Goal: Task Accomplishment & Management: Use online tool/utility

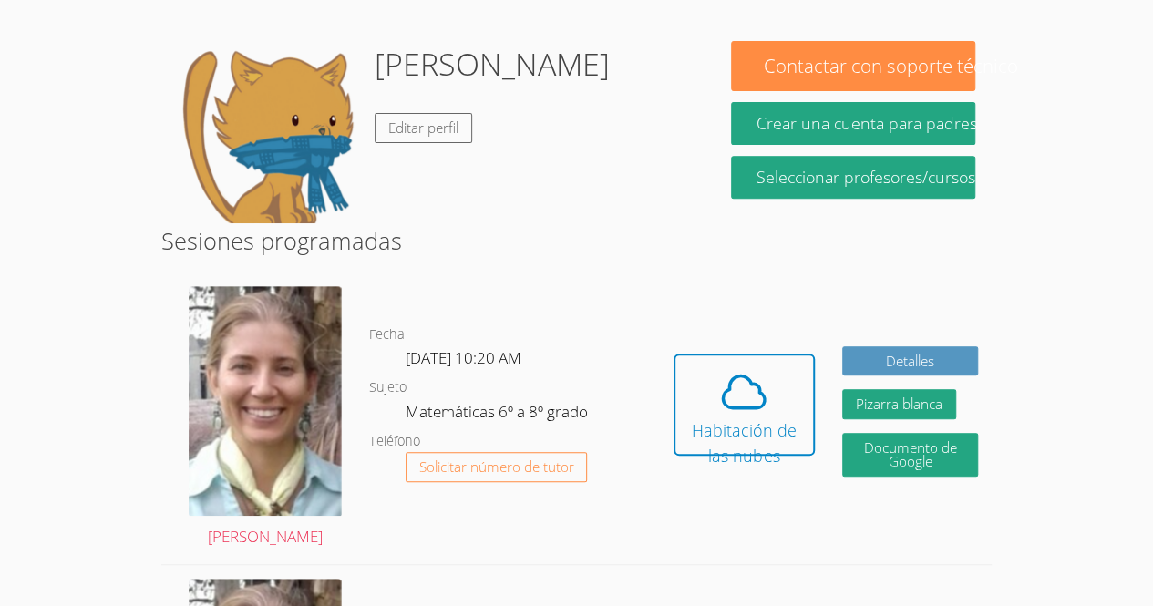
scroll to position [283, 0]
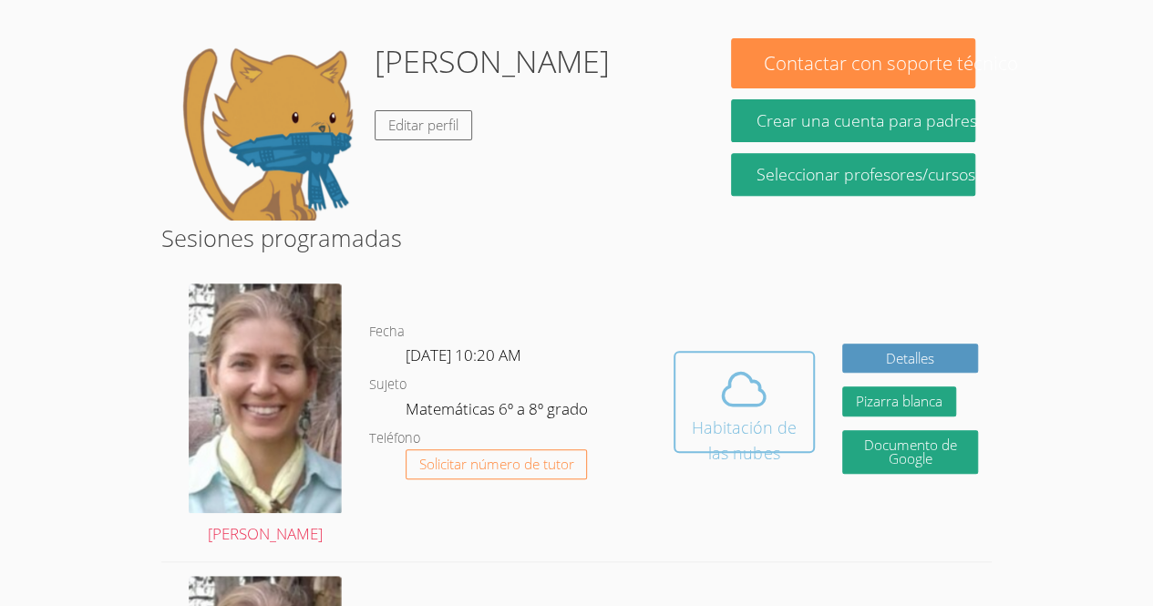
click at [699, 417] on font "Habitación de las nubes" at bounding box center [744, 440] width 105 height 47
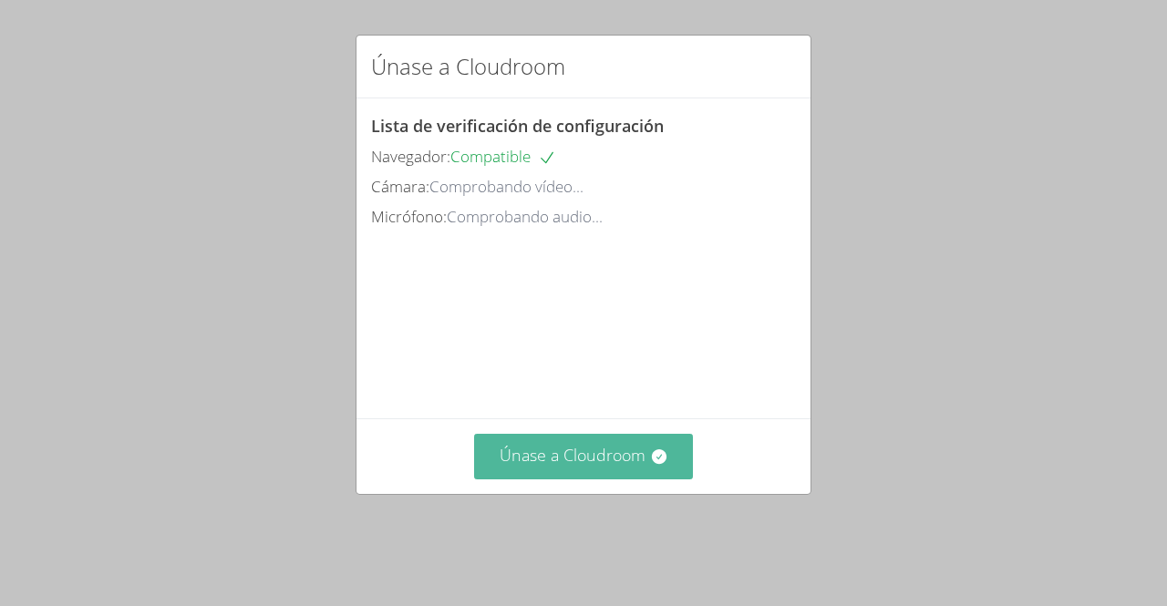
click at [520, 466] on font "Únase a Cloudroom" at bounding box center [572, 455] width 146 height 22
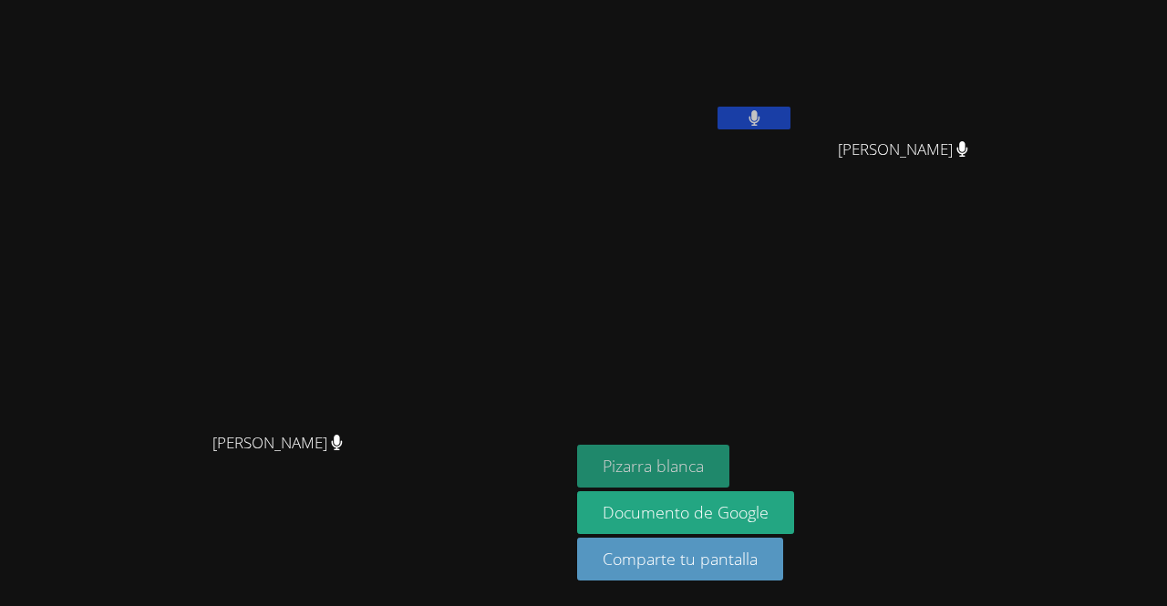
click at [729, 479] on button "Pizarra blanca" at bounding box center [653, 466] width 152 height 43
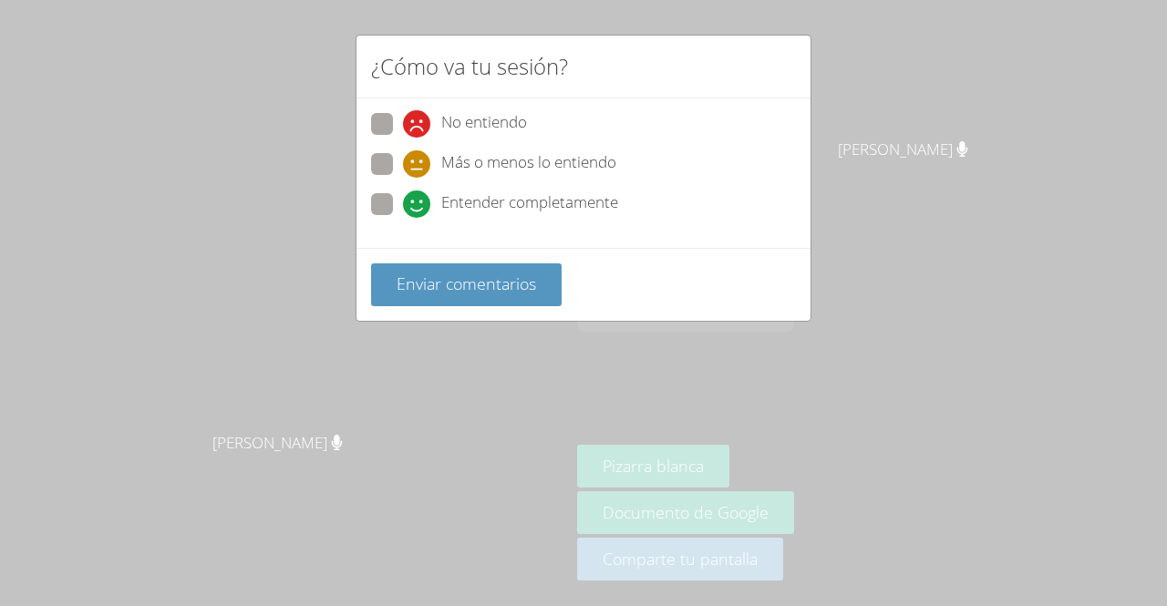
click at [394, 201] on label "Entender completamente" at bounding box center [494, 205] width 247 height 25
click at [403, 201] on input "Entender completamente" at bounding box center [410, 200] width 15 height 15
radio input "true"
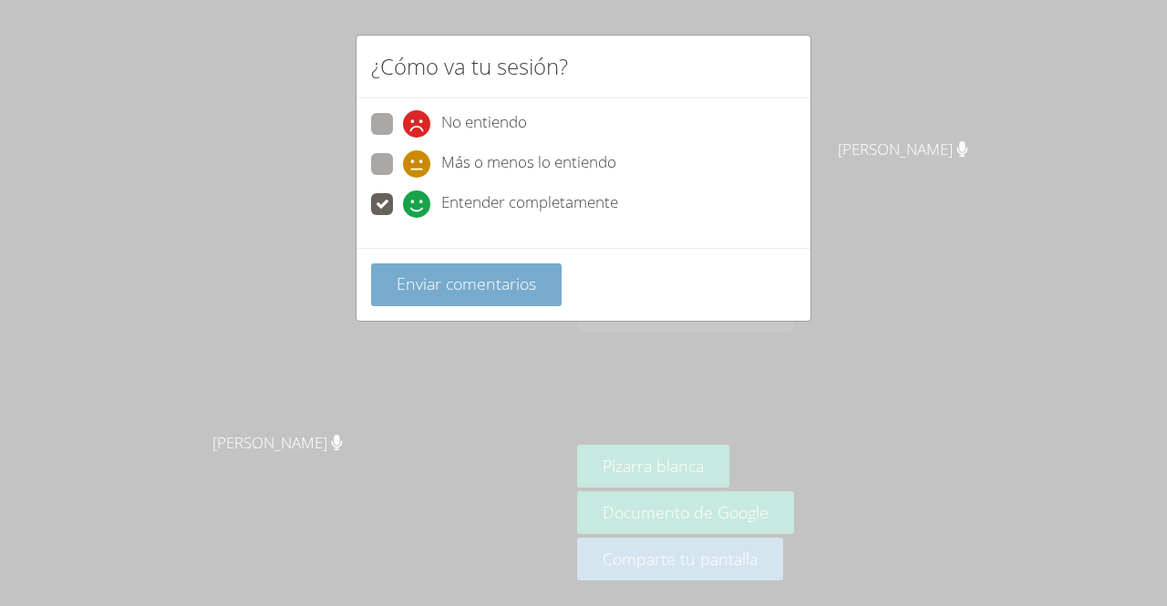
click at [399, 291] on font "Enviar comentarios" at bounding box center [465, 284] width 139 height 22
